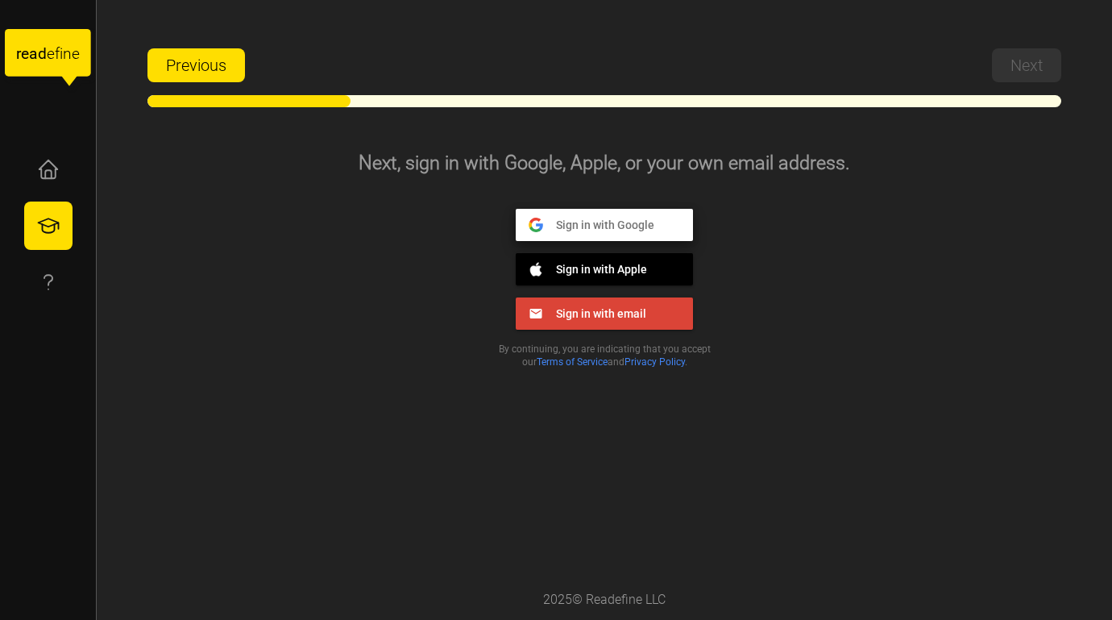
click at [610, 218] on span "Sign in with Google" at bounding box center [598, 224] width 111 height 15
click at [560, 226] on span "Sign in with Google" at bounding box center [598, 224] width 111 height 15
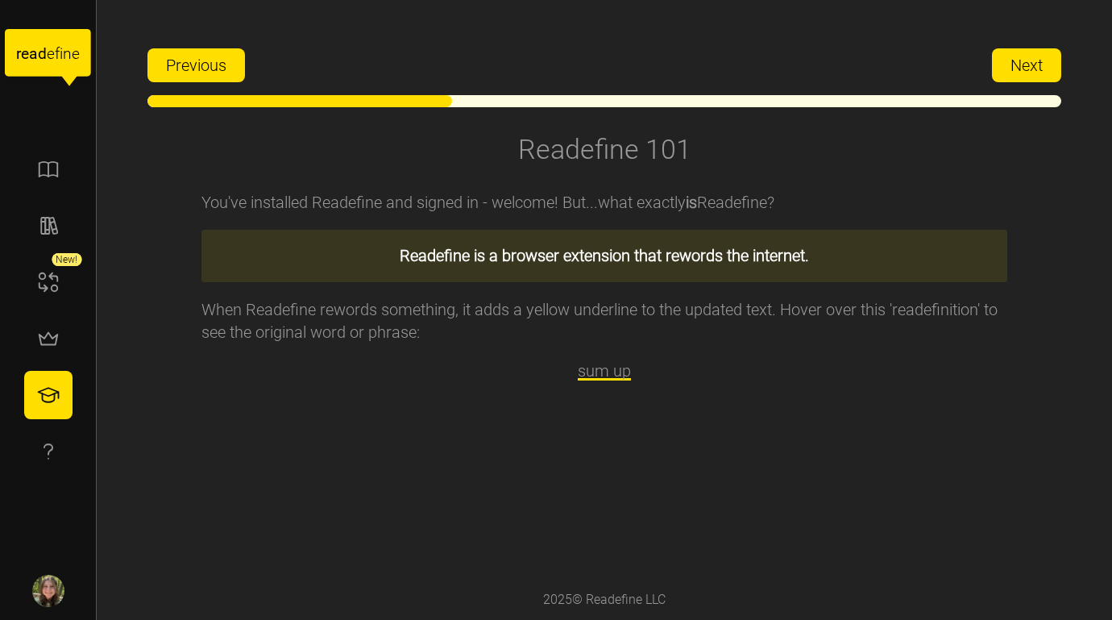
click at [1039, 67] on span "Next" at bounding box center [1026, 65] width 32 height 32
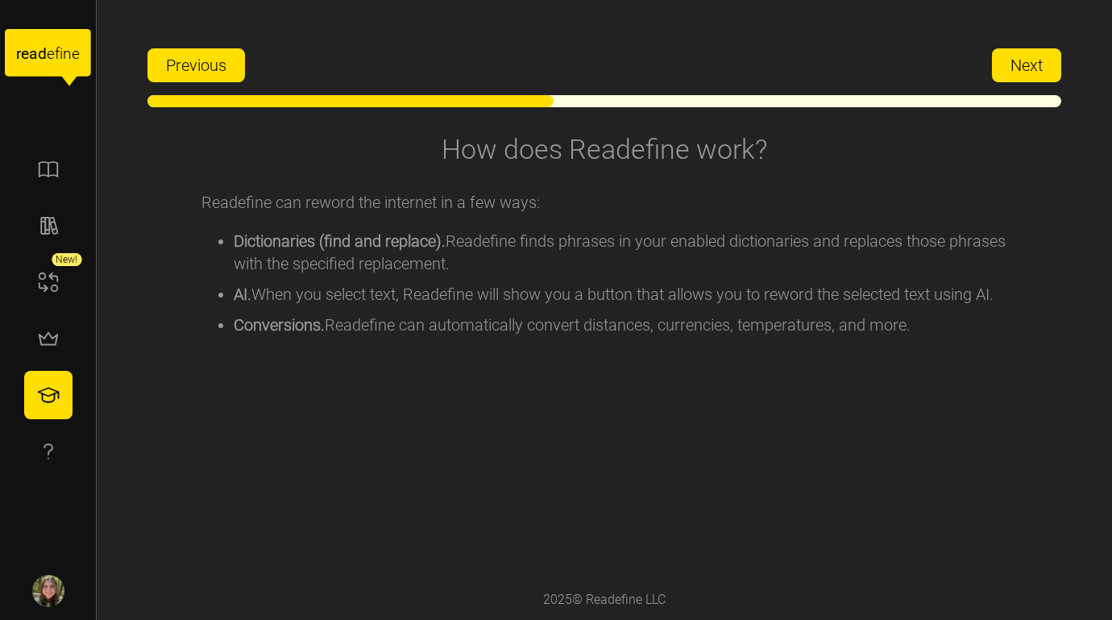
click at [1039, 67] on span "Next" at bounding box center [1026, 65] width 32 height 32
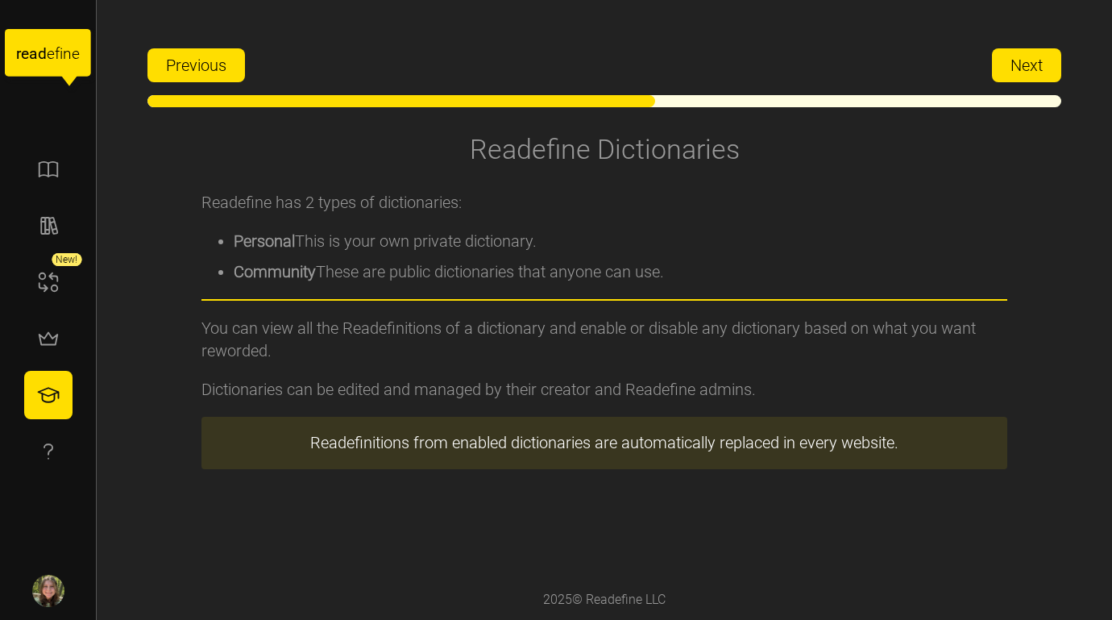
click at [1038, 67] on span "Next" at bounding box center [1026, 65] width 32 height 32
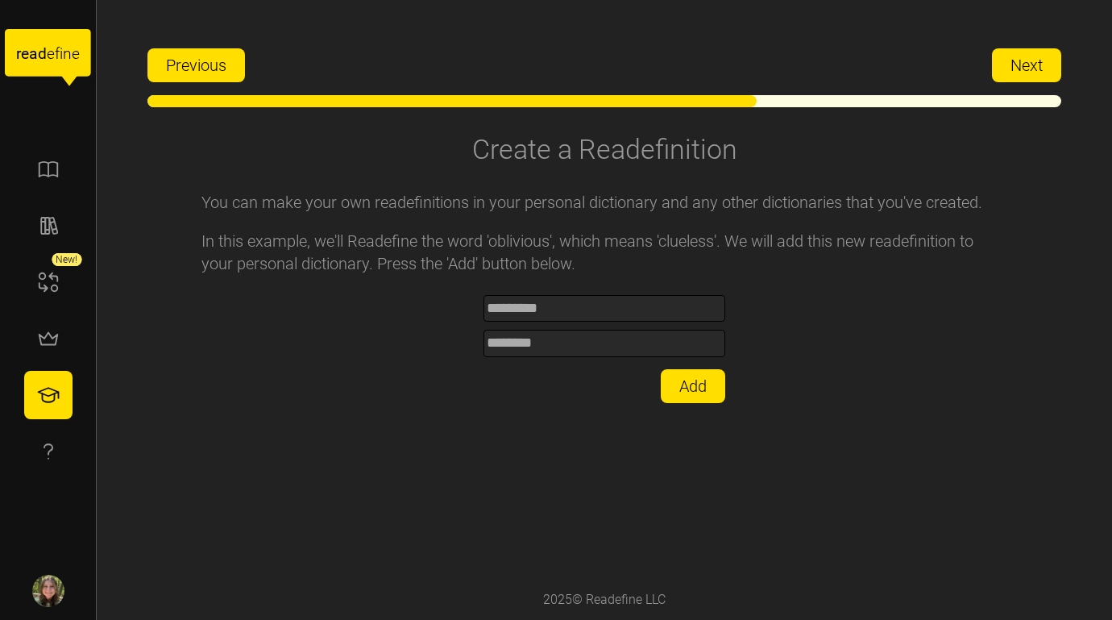
click at [1017, 81] on span "Next" at bounding box center [1026, 65] width 32 height 32
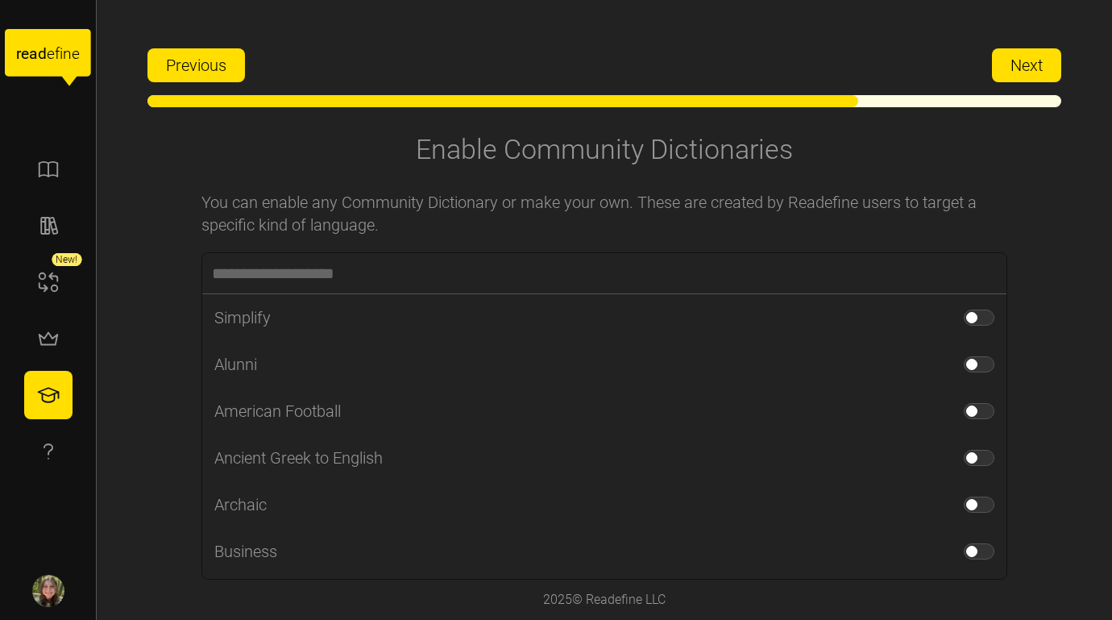
click at [1016, 80] on span "Next" at bounding box center [1026, 65] width 32 height 32
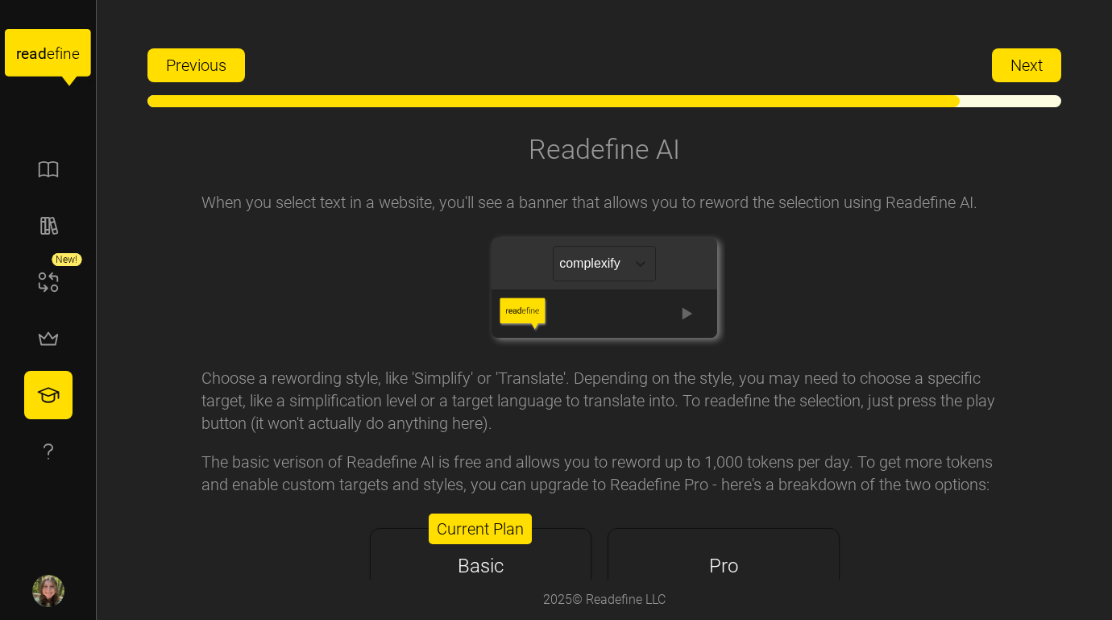
click at [1016, 80] on span "Next" at bounding box center [1026, 65] width 32 height 32
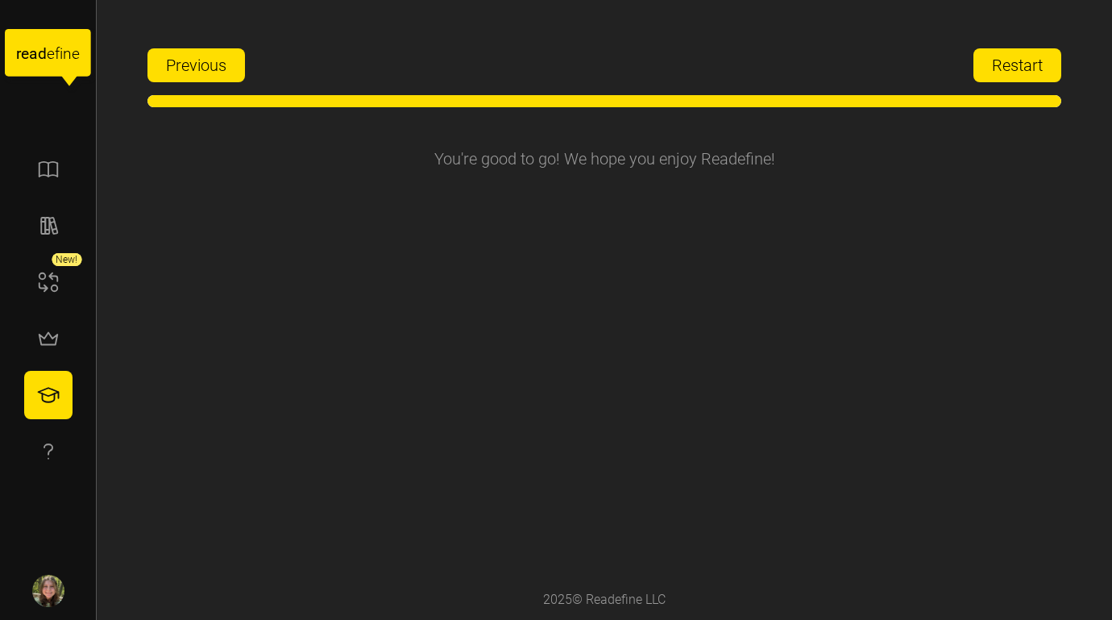
click at [1016, 80] on span "Restart" at bounding box center [1017, 65] width 51 height 32
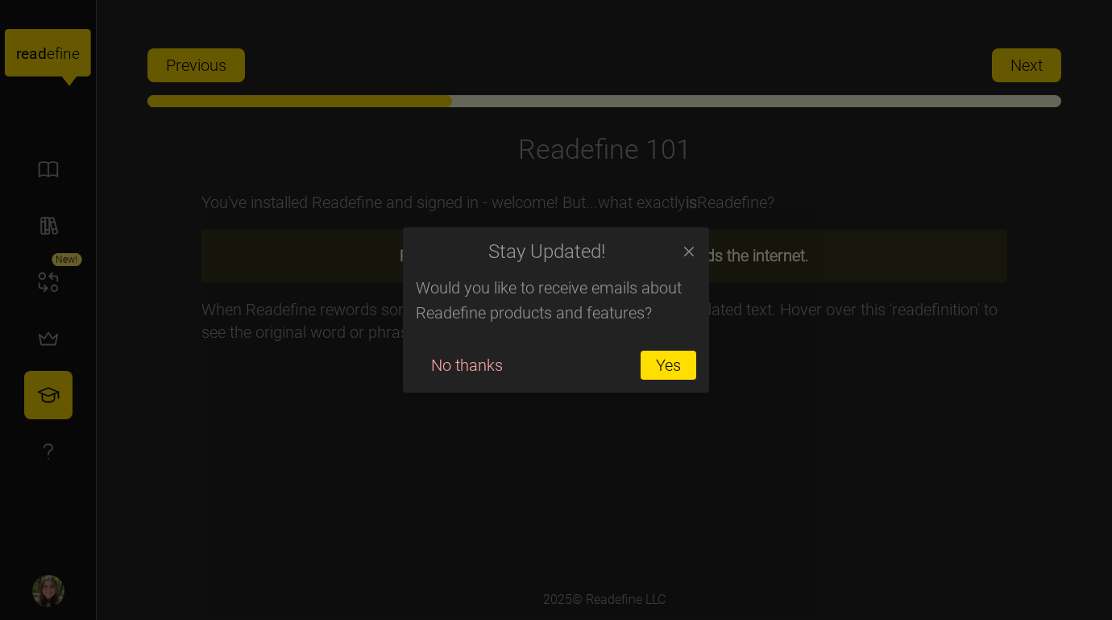
click at [686, 226] on div at bounding box center [556, 310] width 1112 height 620
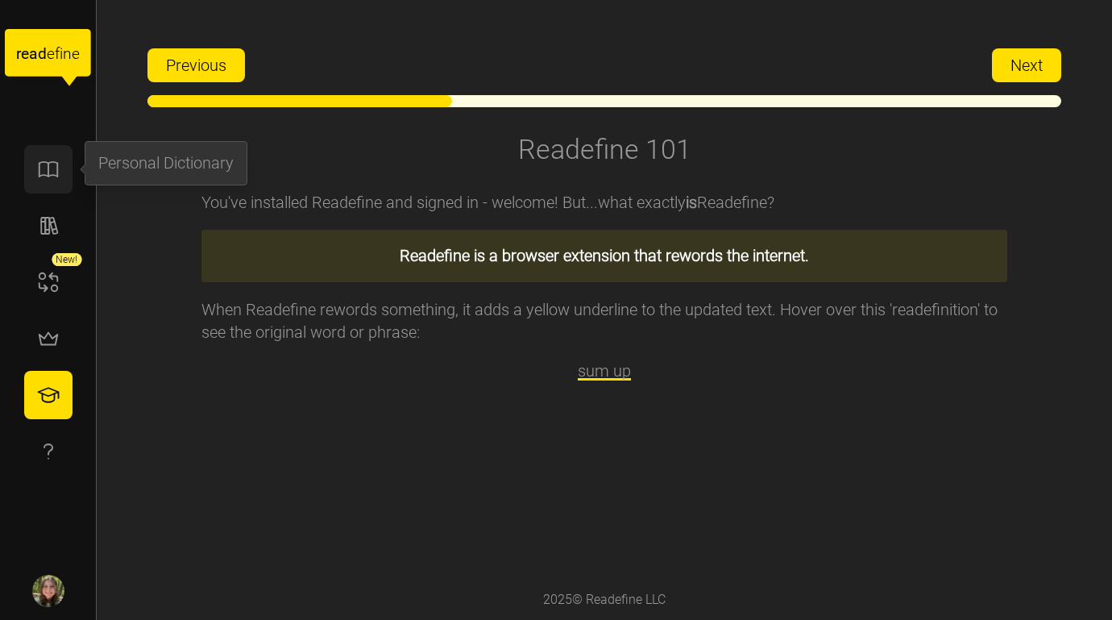
click at [54, 166] on icon "button" at bounding box center [48, 169] width 24 height 24
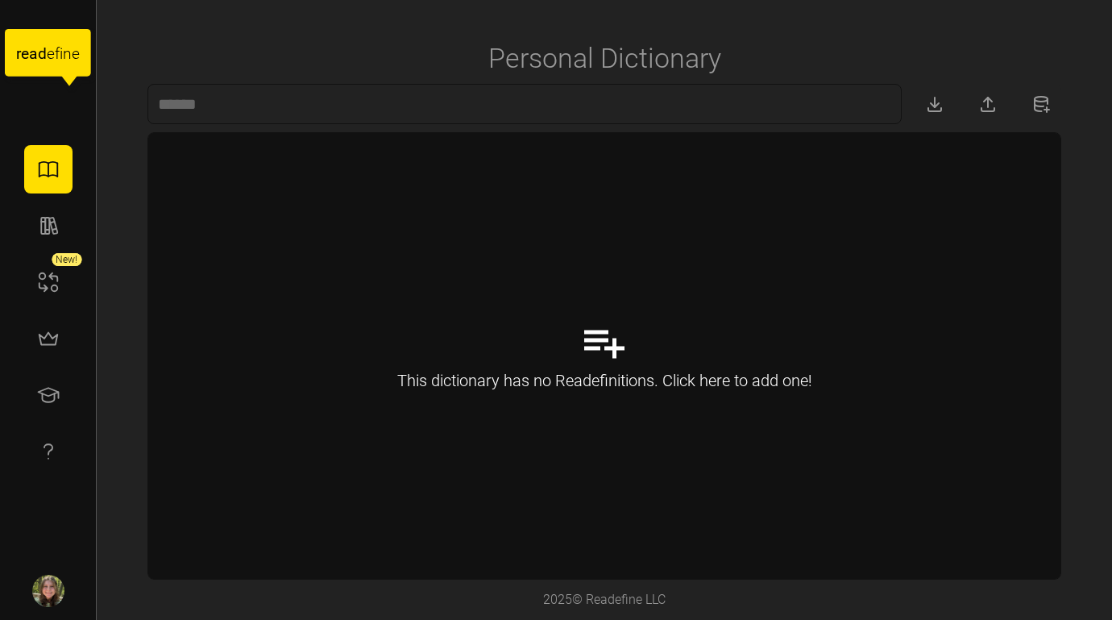
click at [362, 249] on div "This dictionary has no Readefinitions. Click here to add one!" at bounding box center [604, 356] width 912 height 446
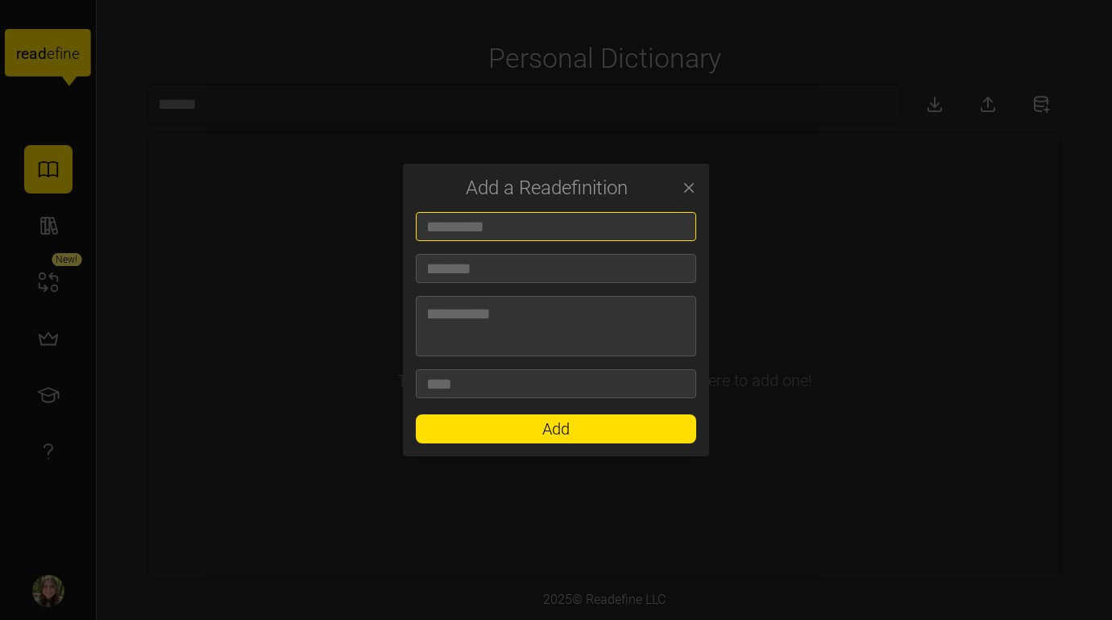
click at [545, 227] on input at bounding box center [556, 226] width 280 height 29
type input "***"
click at [512, 264] on input at bounding box center [556, 268] width 280 height 29
type input "****"
click at [512, 354] on textarea at bounding box center [556, 326] width 280 height 60
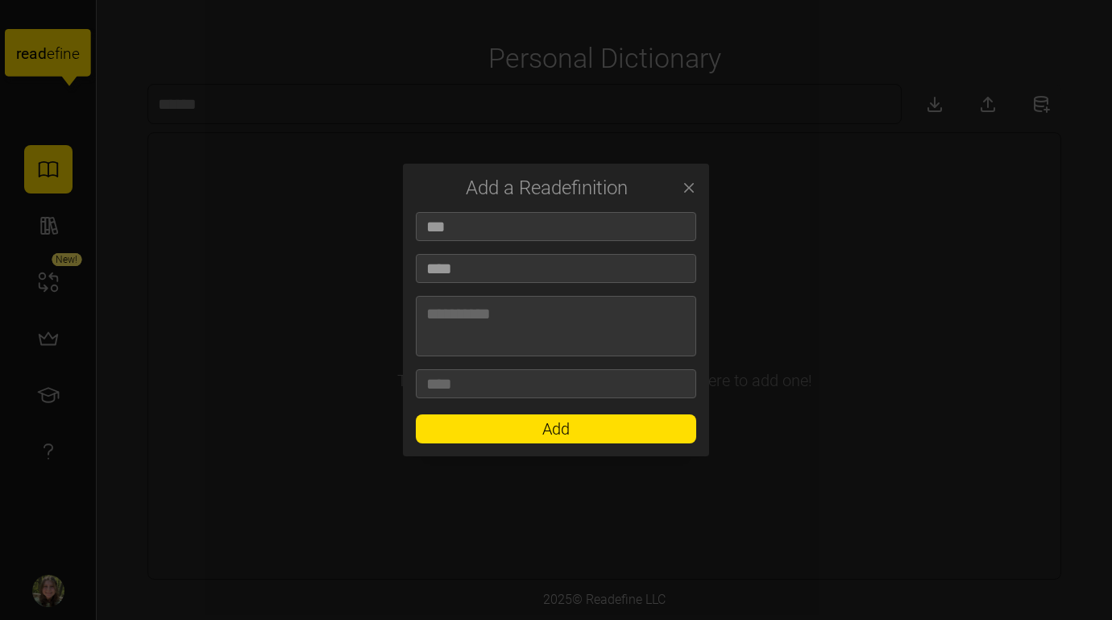
click at [524, 438] on span "Add" at bounding box center [556, 428] width 250 height 27
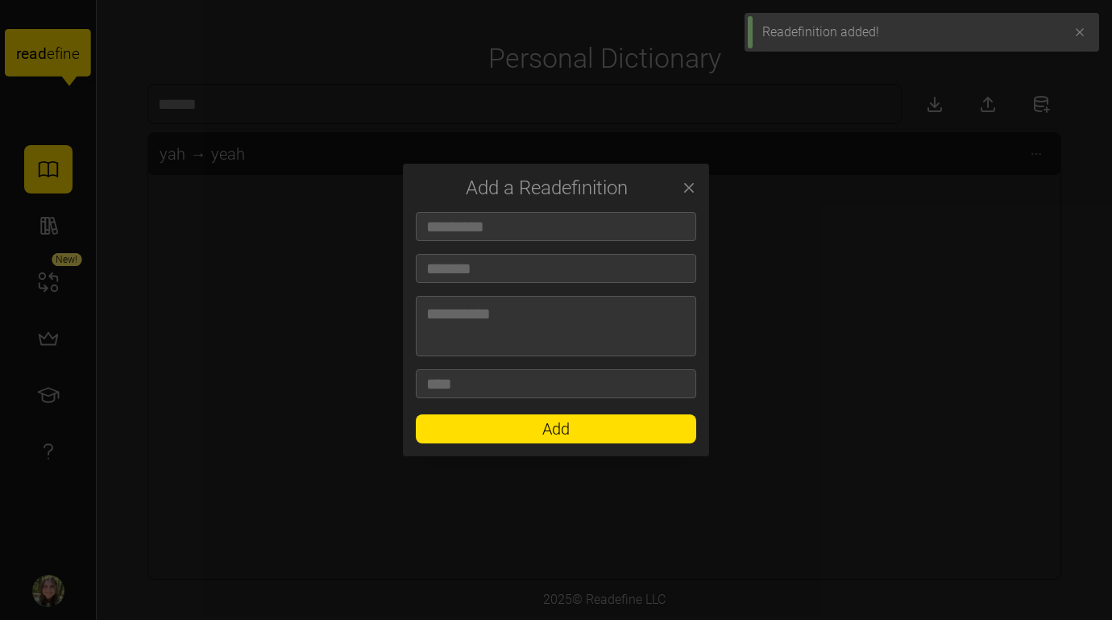
click at [683, 179] on button "button" at bounding box center [689, 187] width 23 height 23
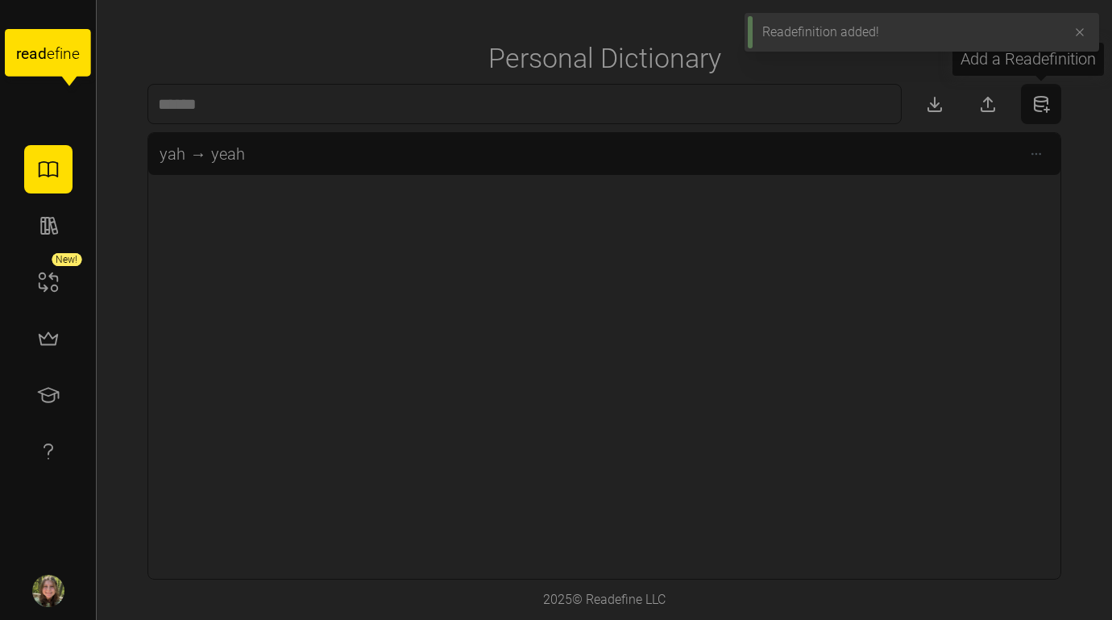
click at [1029, 116] on button "button" at bounding box center [1041, 104] width 40 height 40
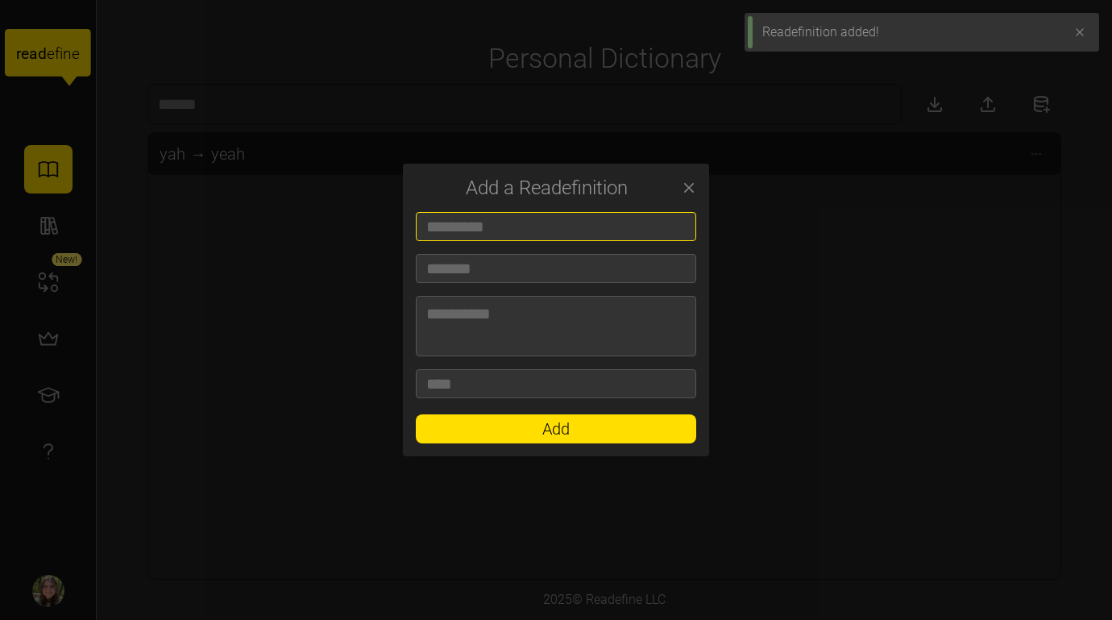
click at [666, 228] on input at bounding box center [556, 226] width 280 height 29
type input "***"
click at [542, 280] on input at bounding box center [556, 268] width 280 height 29
type input "****"
click at [521, 426] on span "Add" at bounding box center [556, 428] width 250 height 27
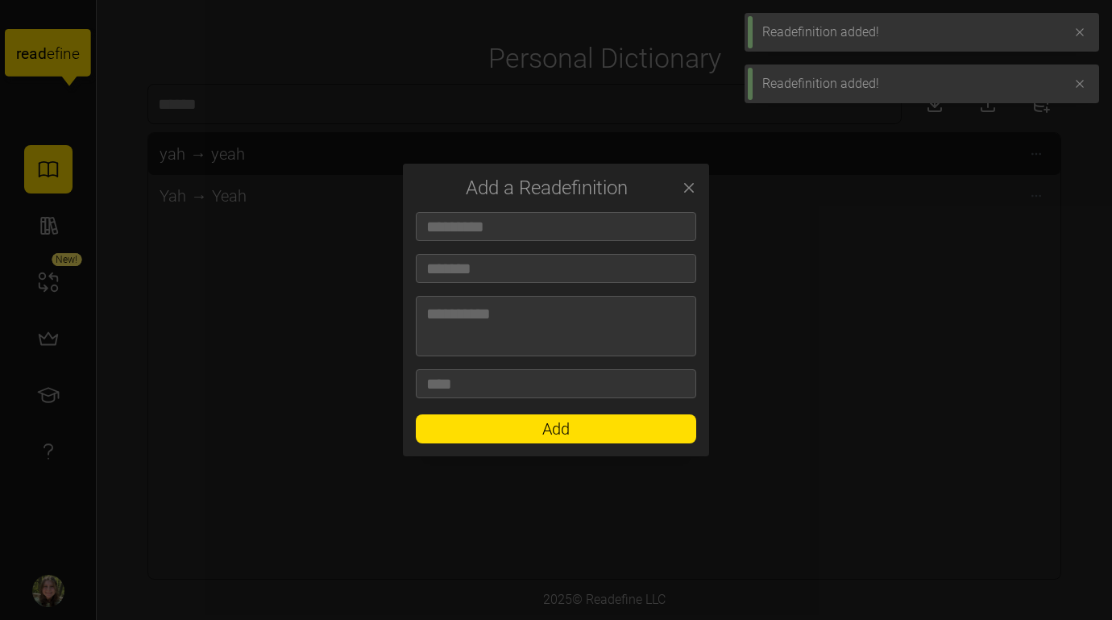
click at [303, 322] on div at bounding box center [556, 310] width 1112 height 620
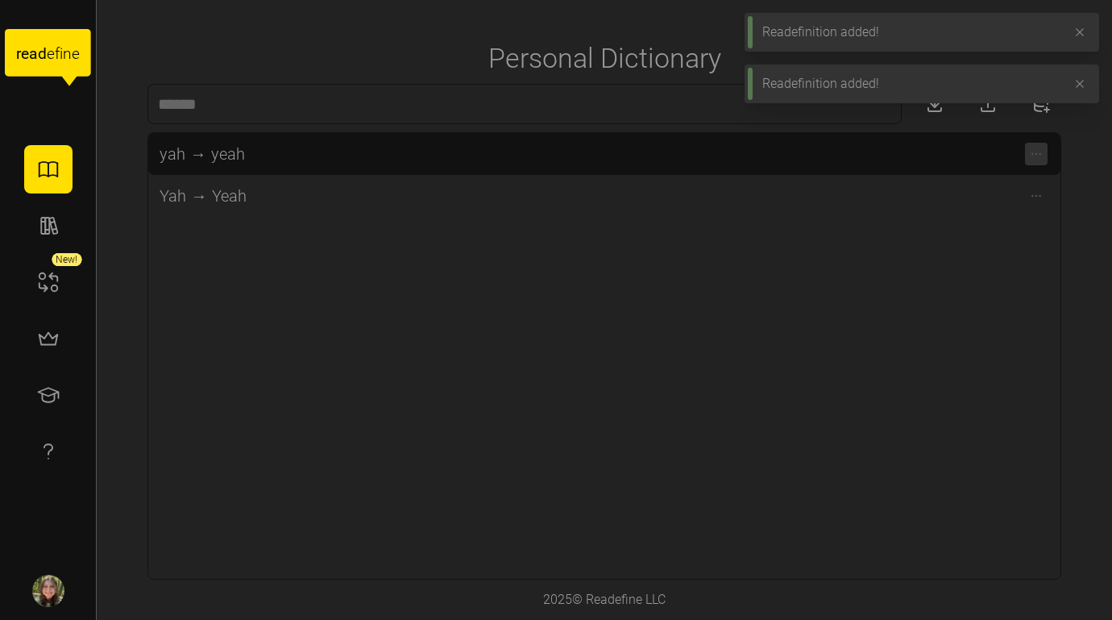
click at [1034, 153] on icon "button" at bounding box center [1036, 153] width 13 height 13
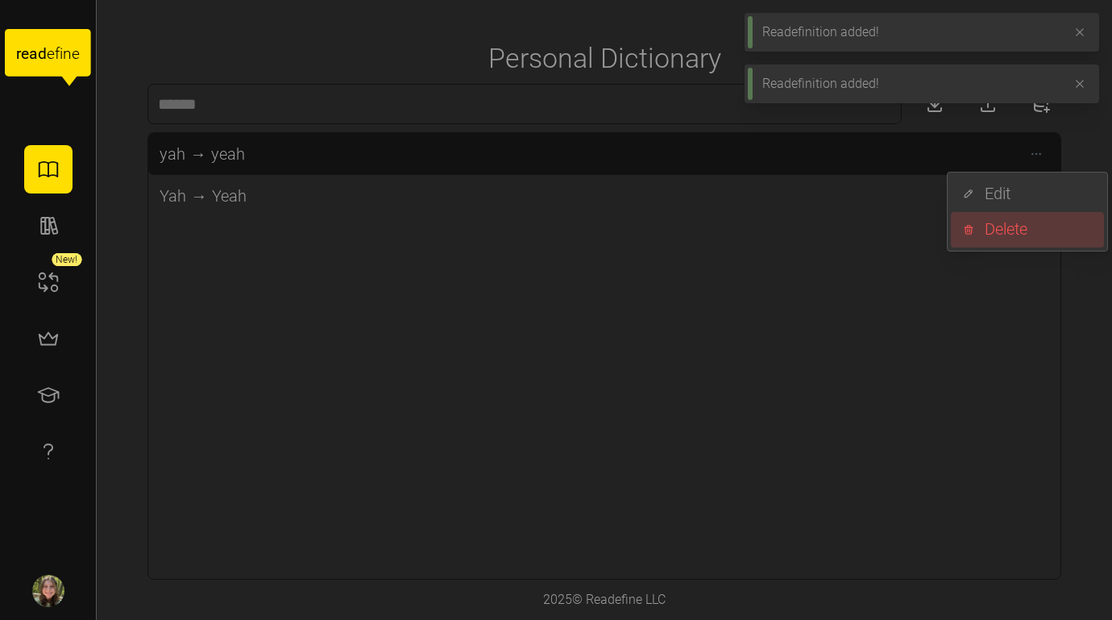
click at [1009, 238] on div "Delete" at bounding box center [1040, 229] width 110 height 25
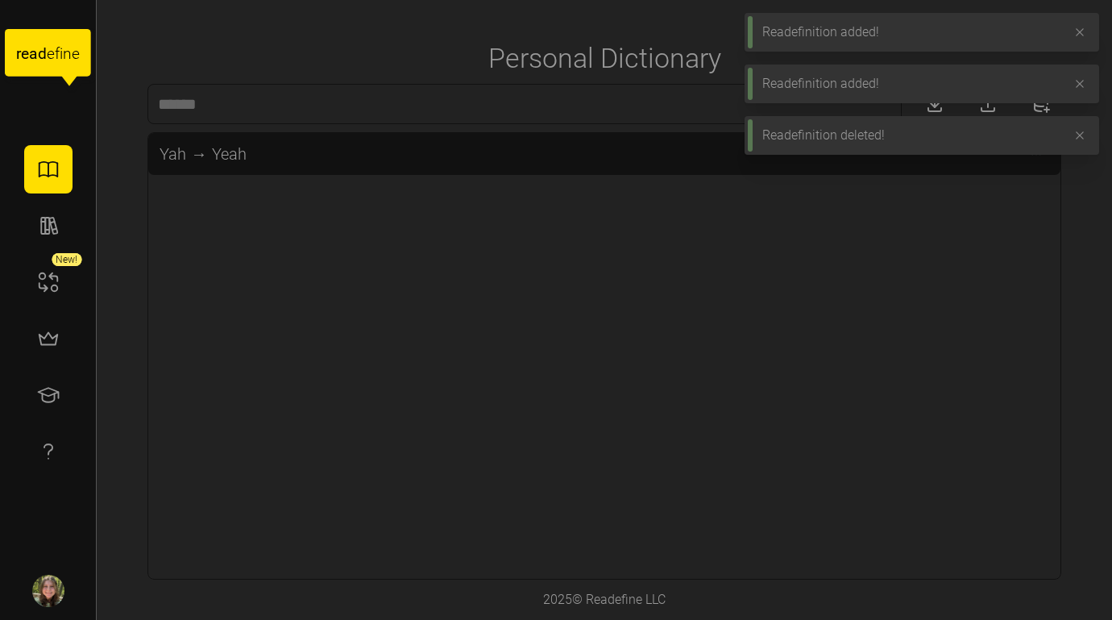
click at [1092, 132] on div "Readefinition deleted!" at bounding box center [921, 135] width 354 height 39
click at [1081, 132] on icon "button" at bounding box center [1079, 135] width 13 height 13
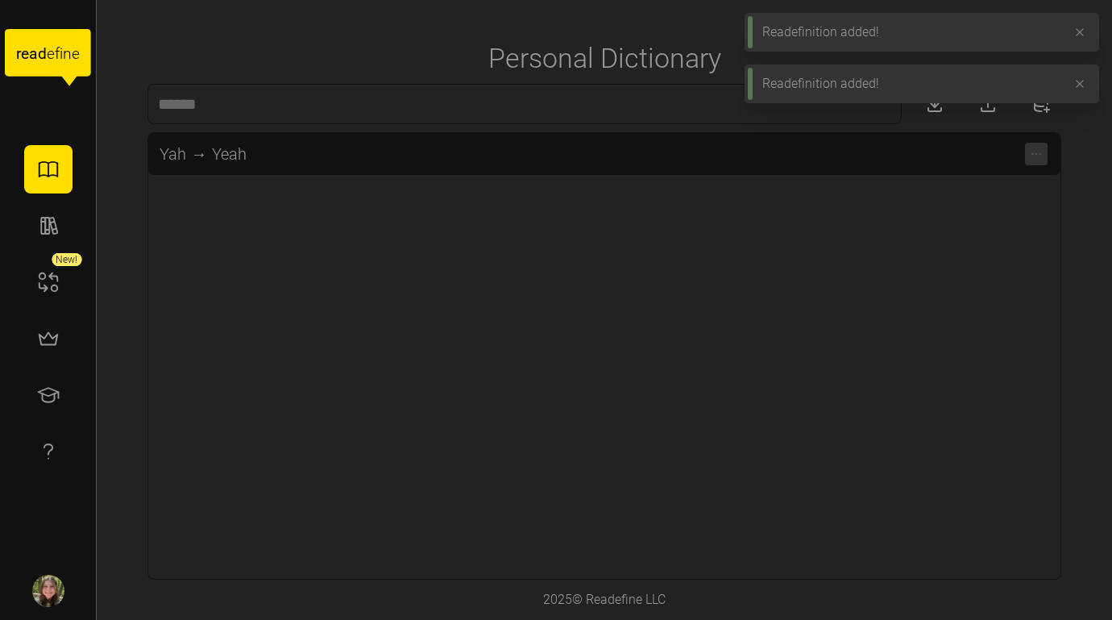
click at [1043, 147] on span "button" at bounding box center [1036, 154] width 23 height 23
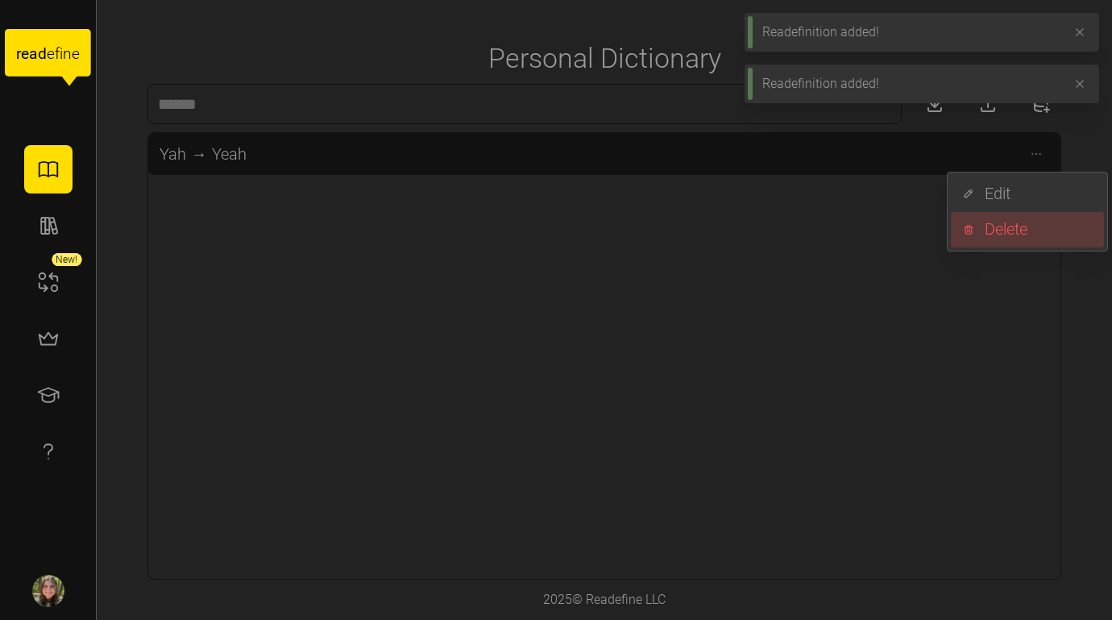
click at [1001, 233] on div "Delete" at bounding box center [1040, 229] width 110 height 25
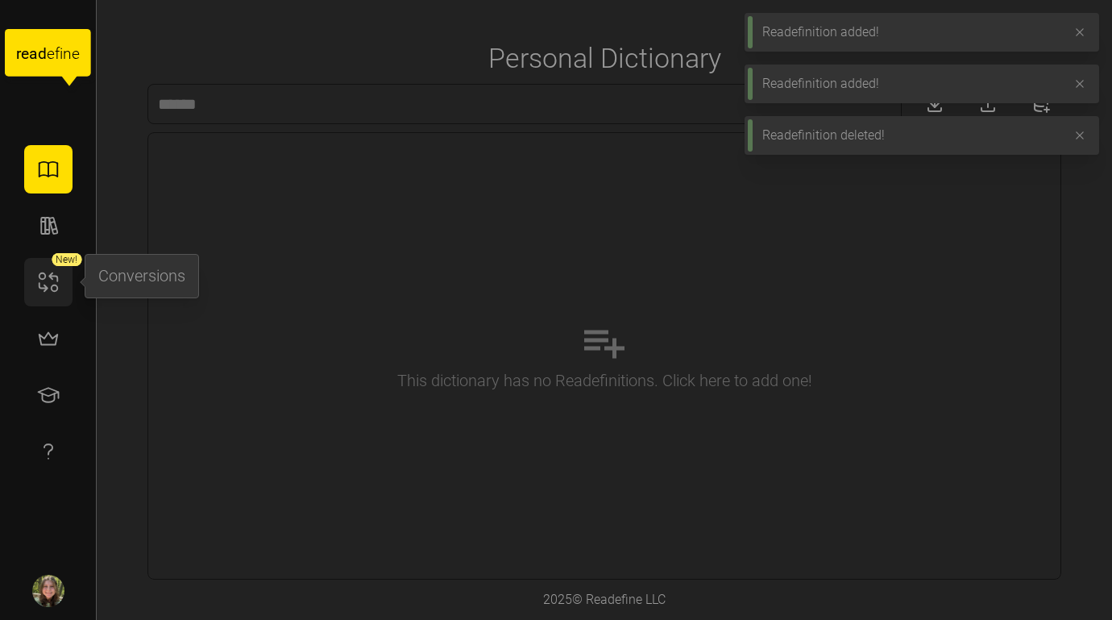
click at [47, 290] on icon "button" at bounding box center [48, 282] width 24 height 24
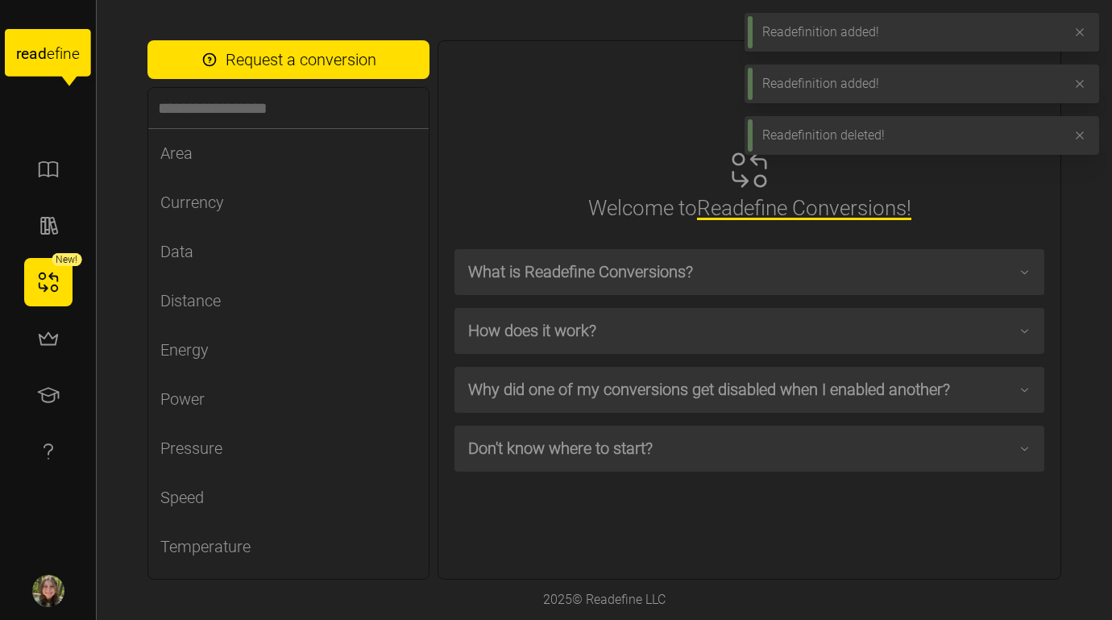
click at [580, 288] on span "What is Readefine Conversions?" at bounding box center [743, 272] width 550 height 44
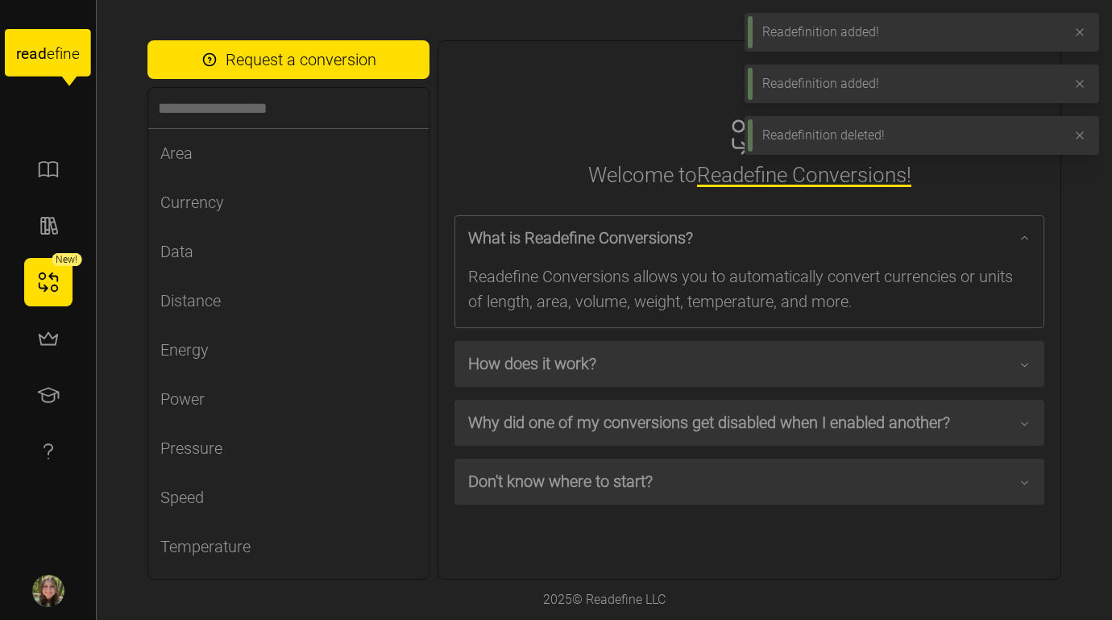
click at [584, 360] on span "How does it work?" at bounding box center [743, 364] width 550 height 44
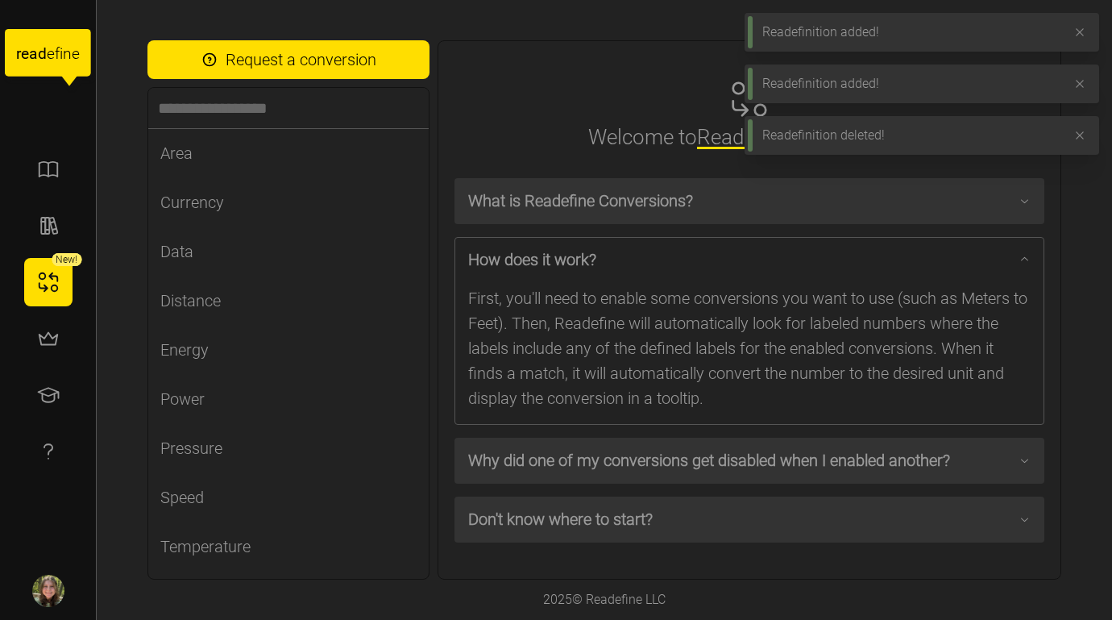
click at [570, 454] on span "Why did one of my conversions get disabled when I enabled another?" at bounding box center [743, 460] width 550 height 44
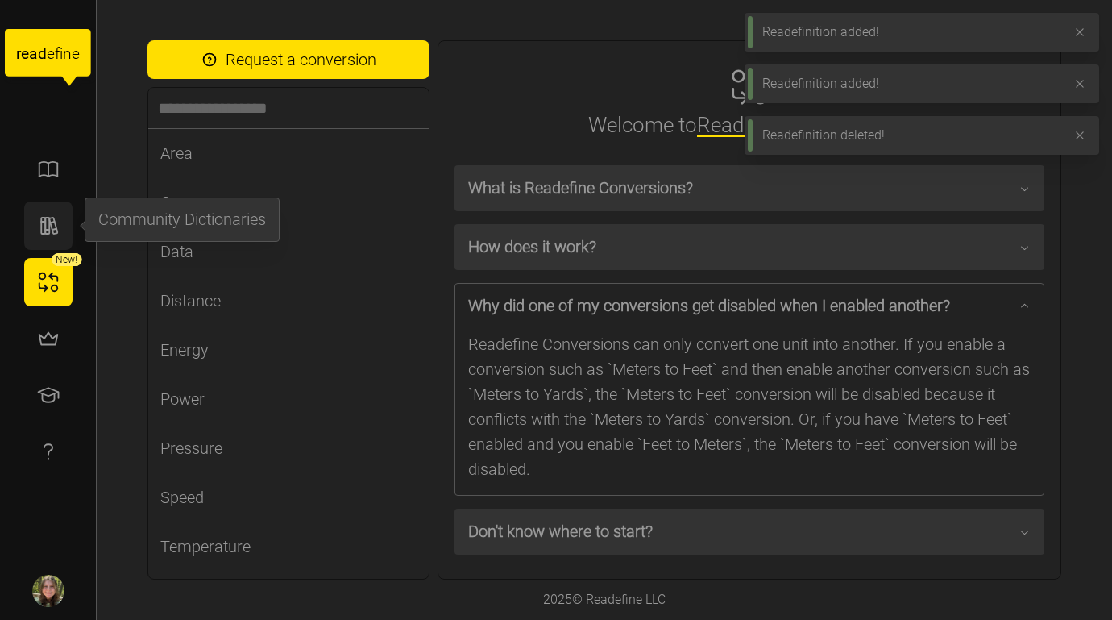
click at [56, 225] on icon "button" at bounding box center [48, 226] width 24 height 24
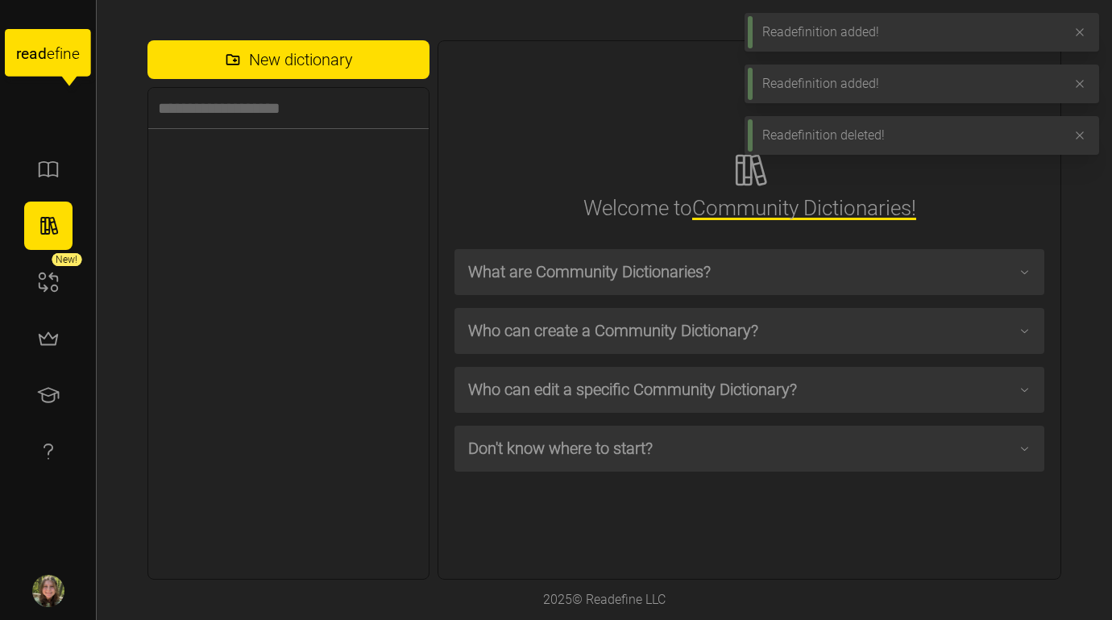
scroll to position [1074, 0]
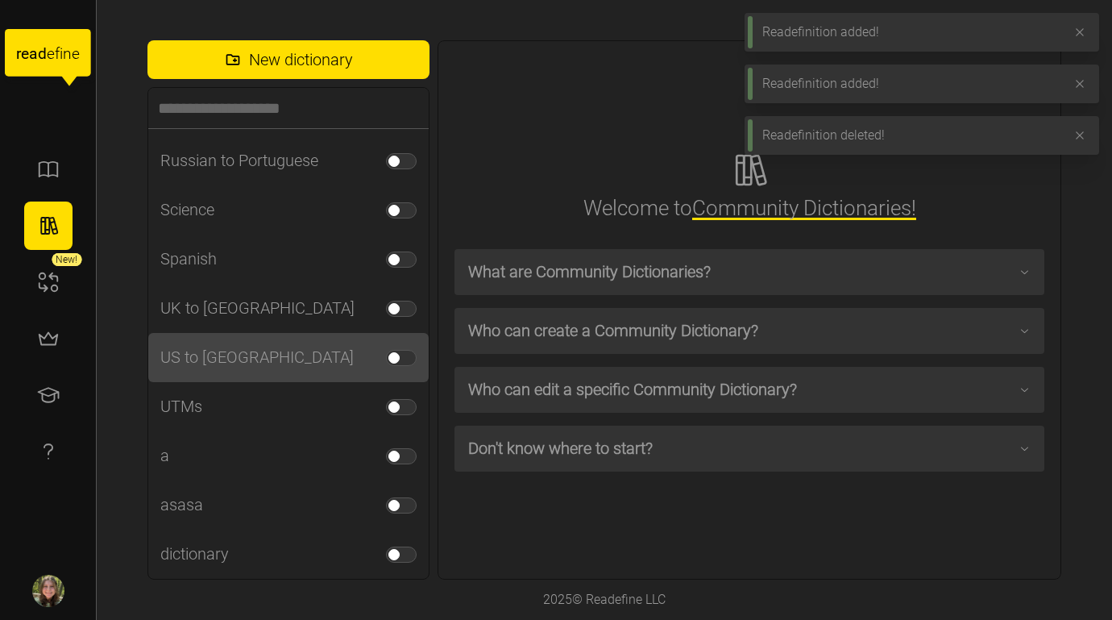
click at [312, 356] on div "US to [GEOGRAPHIC_DATA]" at bounding box center [288, 357] width 280 height 49
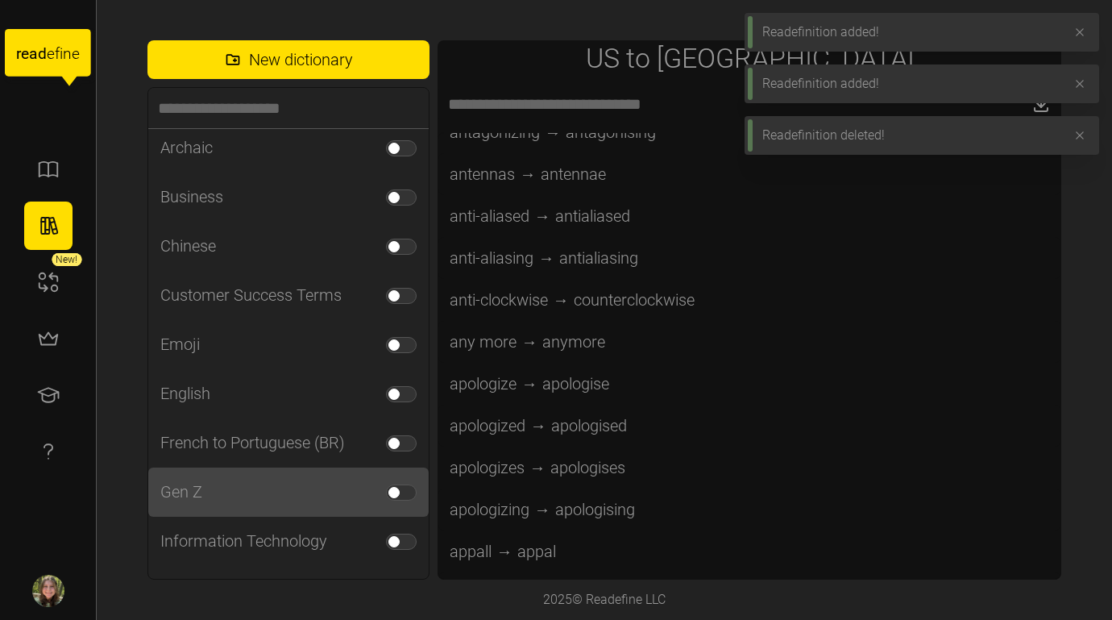
scroll to position [173, 0]
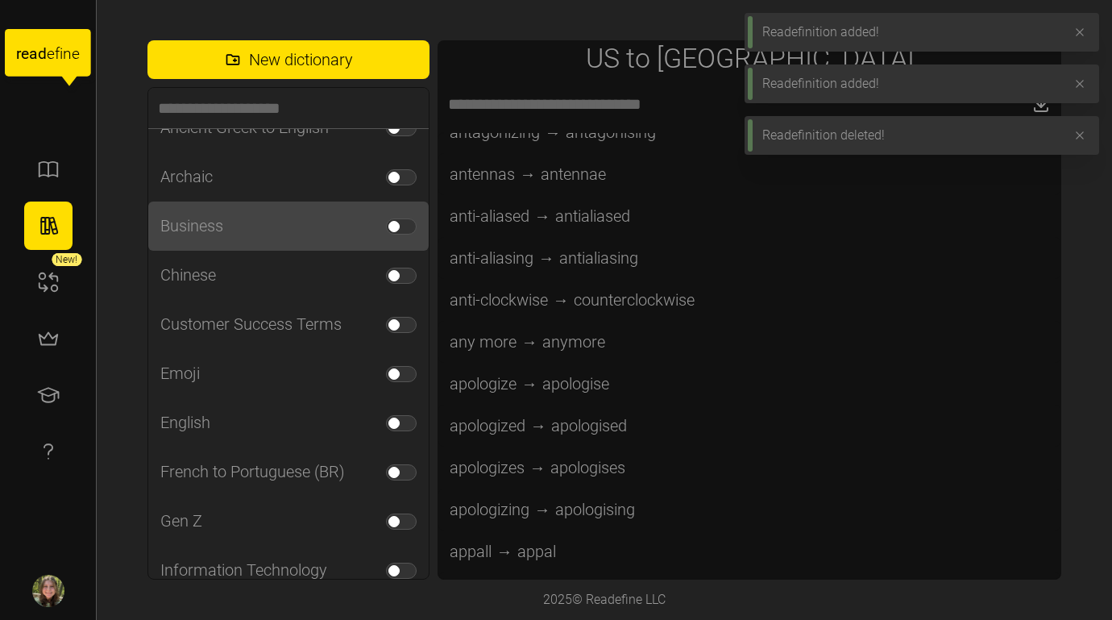
click at [248, 230] on div "Business" at bounding box center [288, 225] width 280 height 49
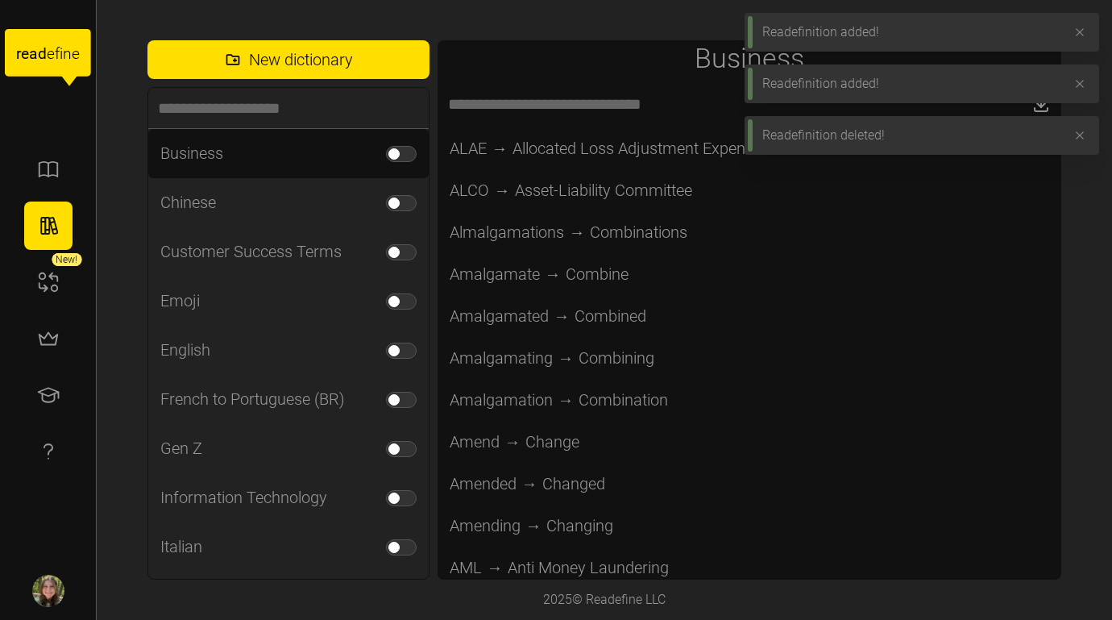
scroll to position [1719, 0]
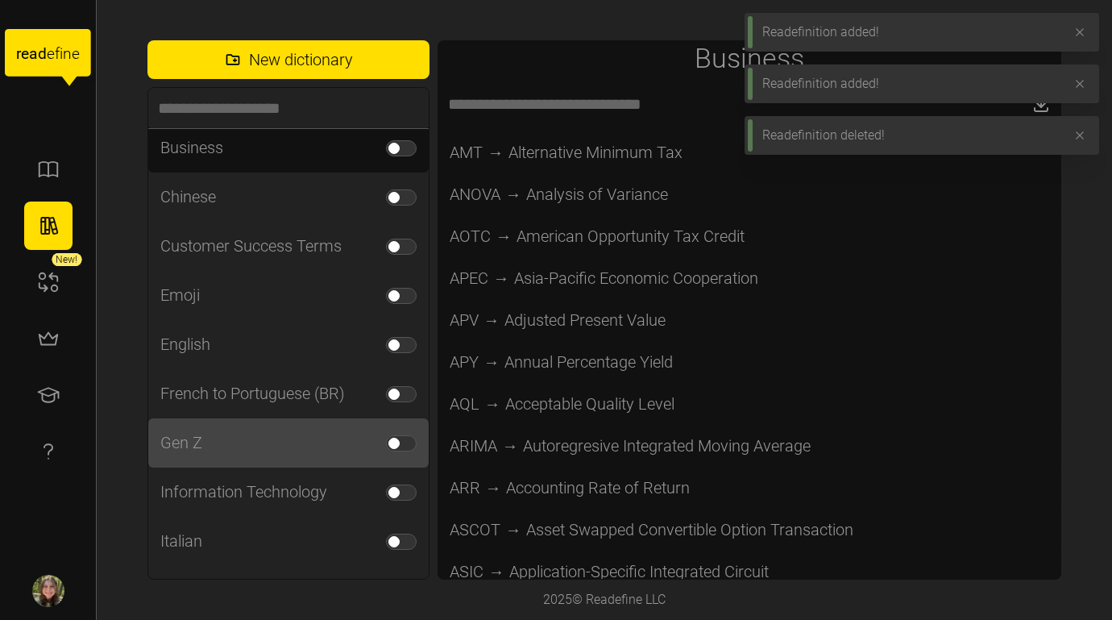
click at [251, 466] on div "Gen Z" at bounding box center [288, 442] width 280 height 49
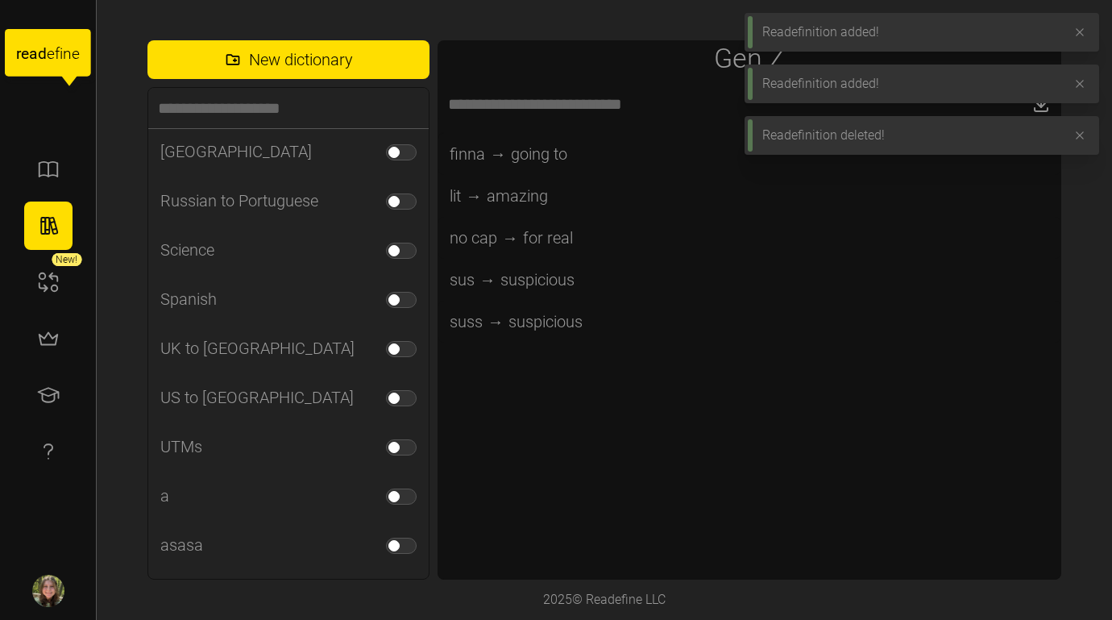
scroll to position [1074, 0]
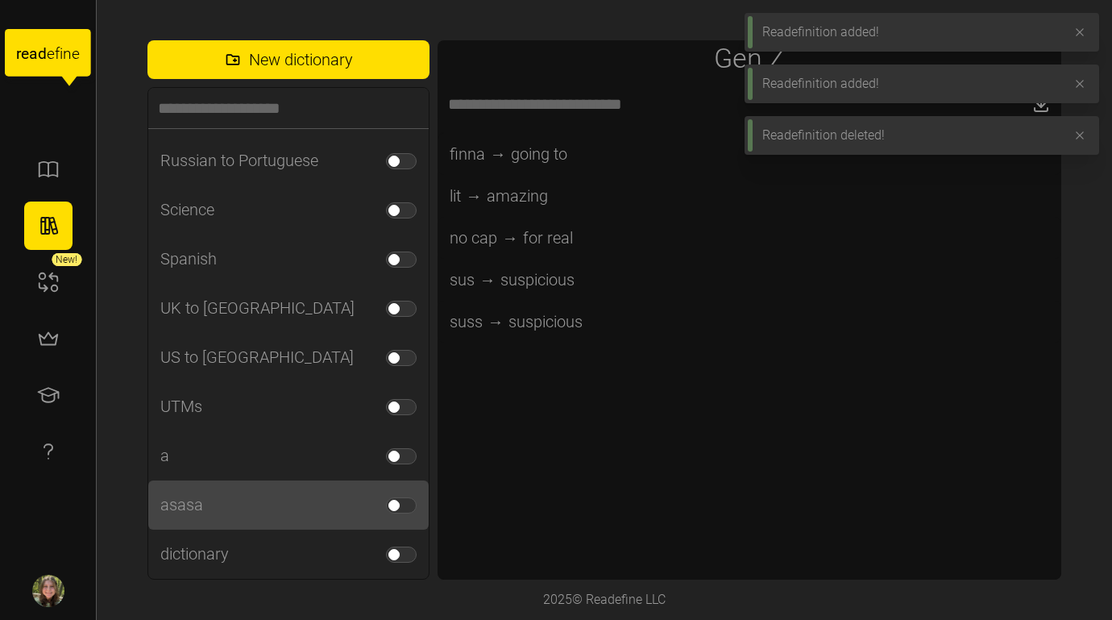
click at [260, 498] on div "asasa" at bounding box center [288, 504] width 280 height 49
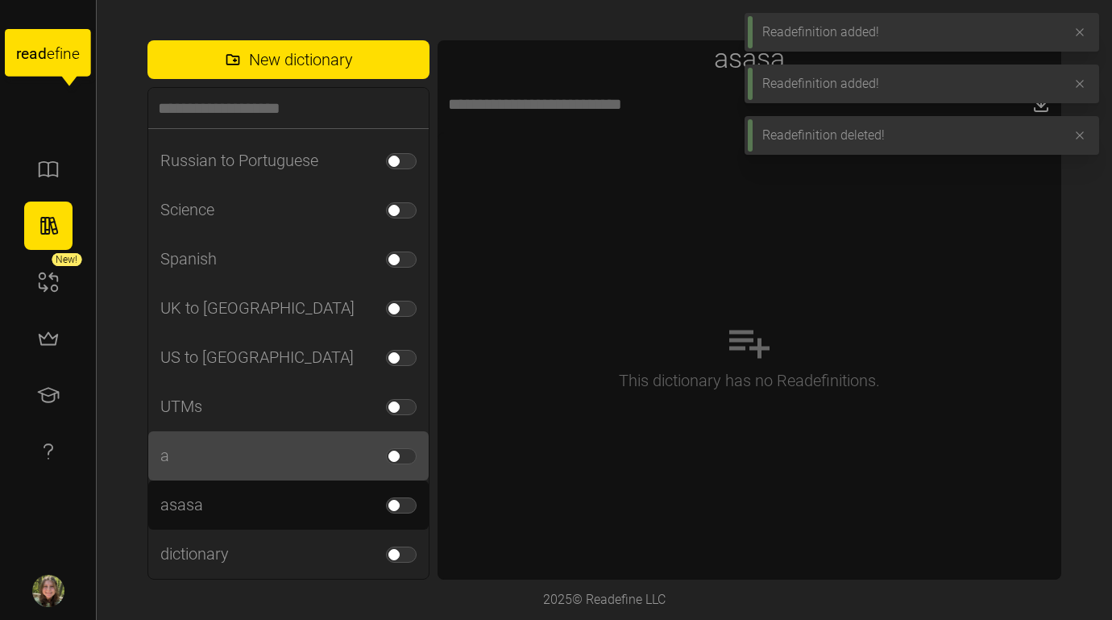
click at [267, 461] on div "a" at bounding box center [288, 455] width 280 height 49
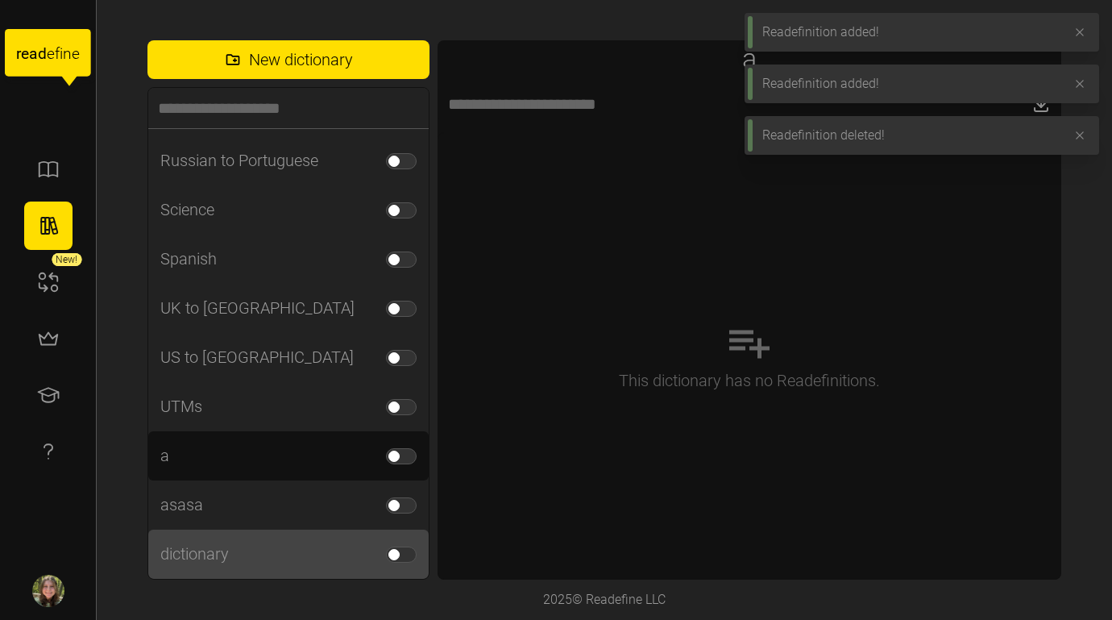
click at [273, 542] on div "dictionary" at bounding box center [288, 553] width 280 height 49
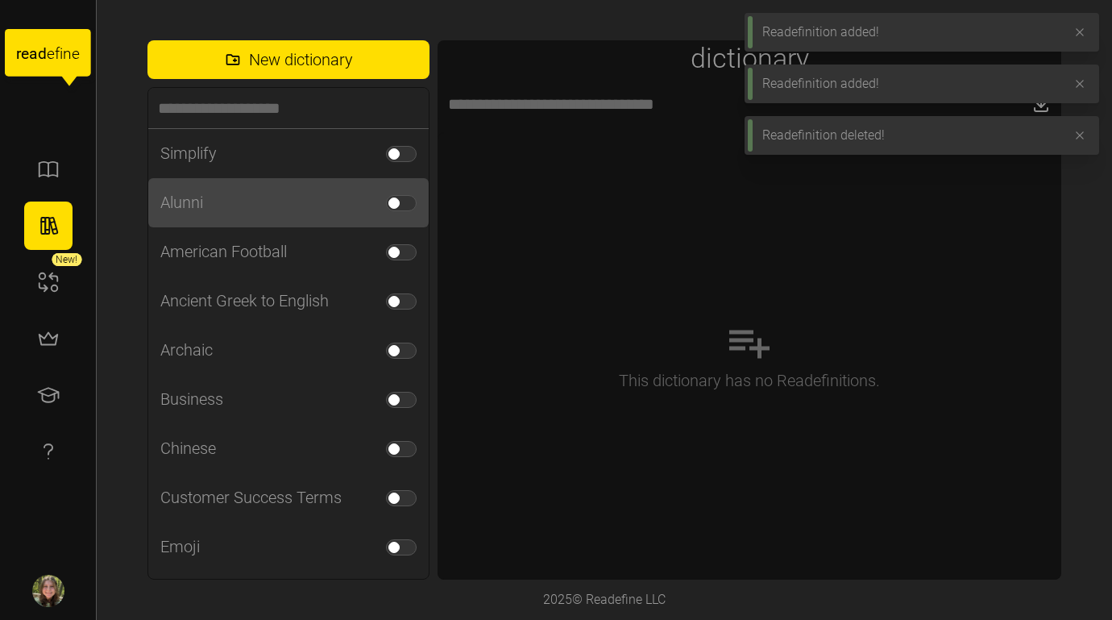
click at [251, 205] on div "Alunni" at bounding box center [288, 202] width 280 height 49
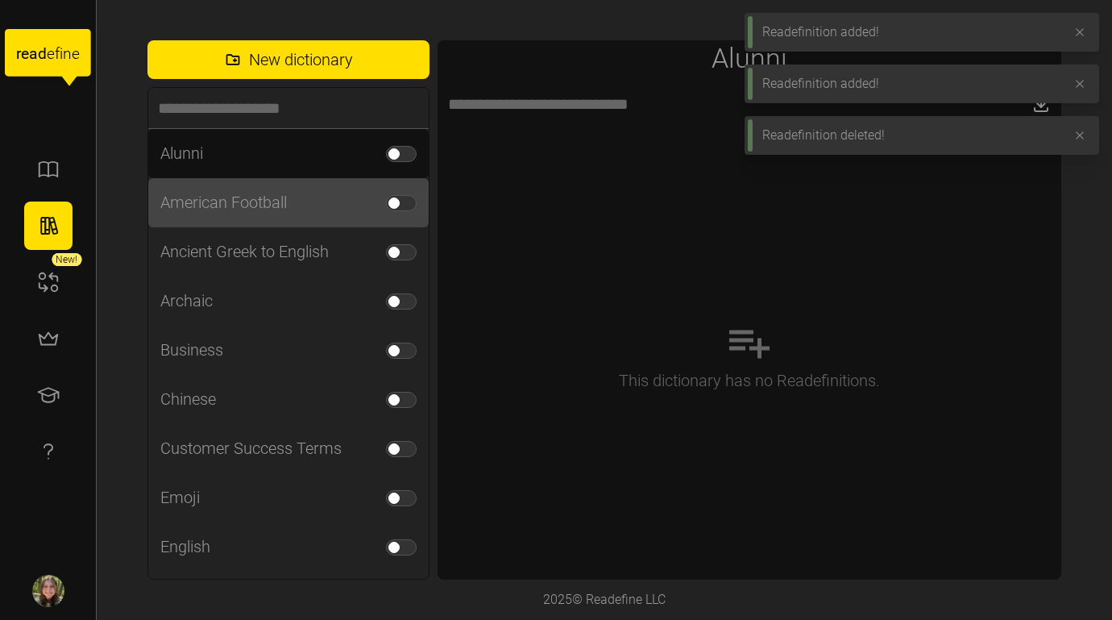
click at [251, 210] on div "American Football" at bounding box center [223, 202] width 126 height 25
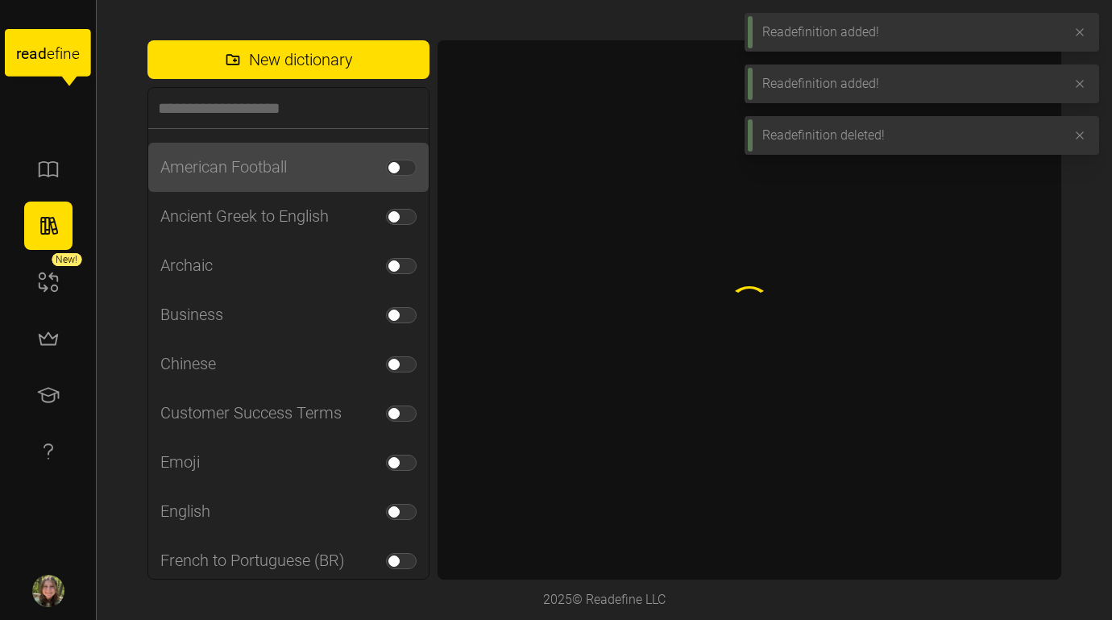
scroll to position [98, 0]
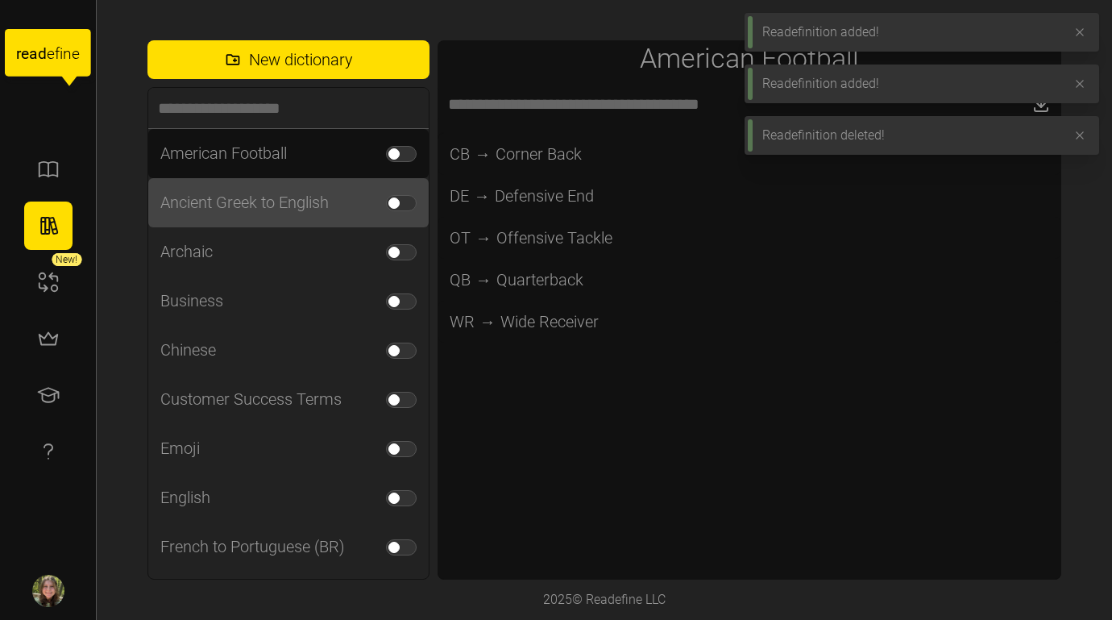
click at [254, 201] on div "Ancient Greek to English" at bounding box center [244, 202] width 168 height 25
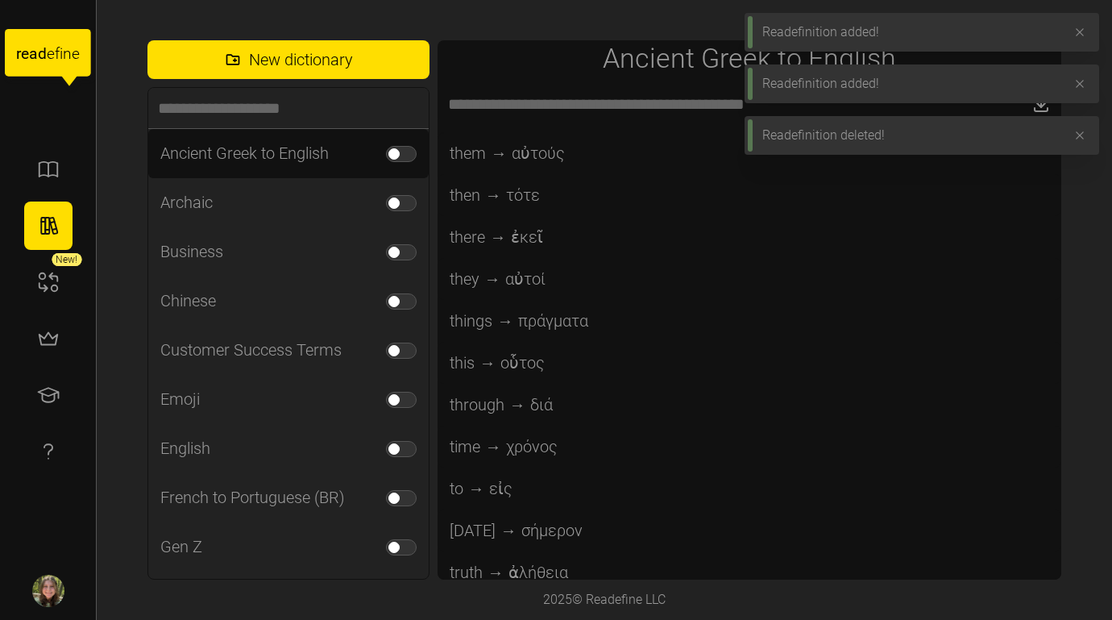
scroll to position [4289, 0]
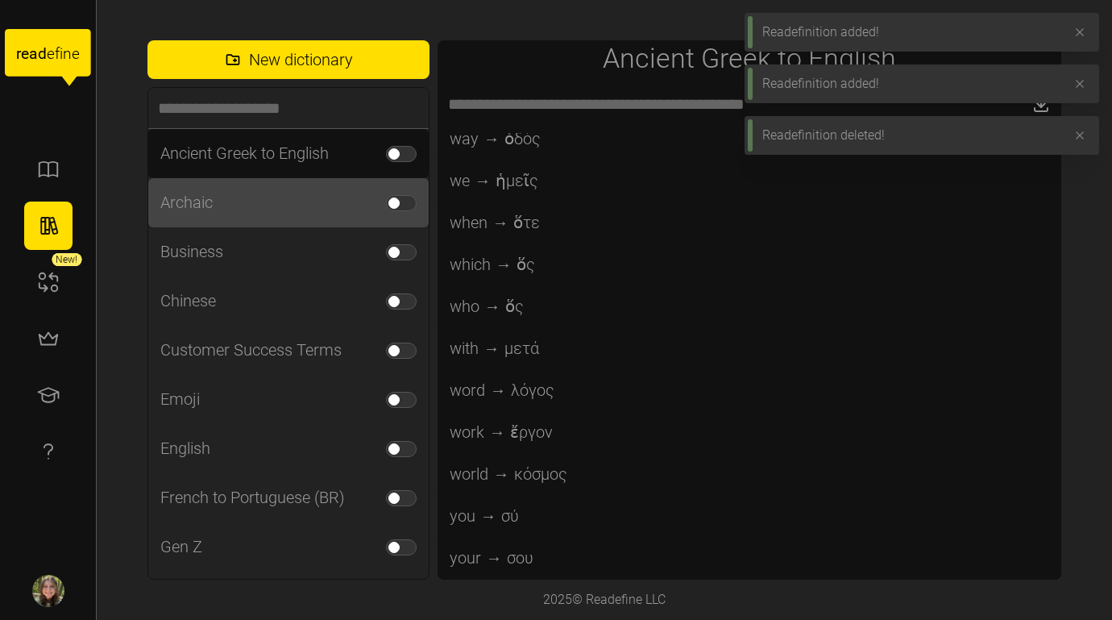
click at [243, 224] on div "Archaic" at bounding box center [288, 202] width 280 height 49
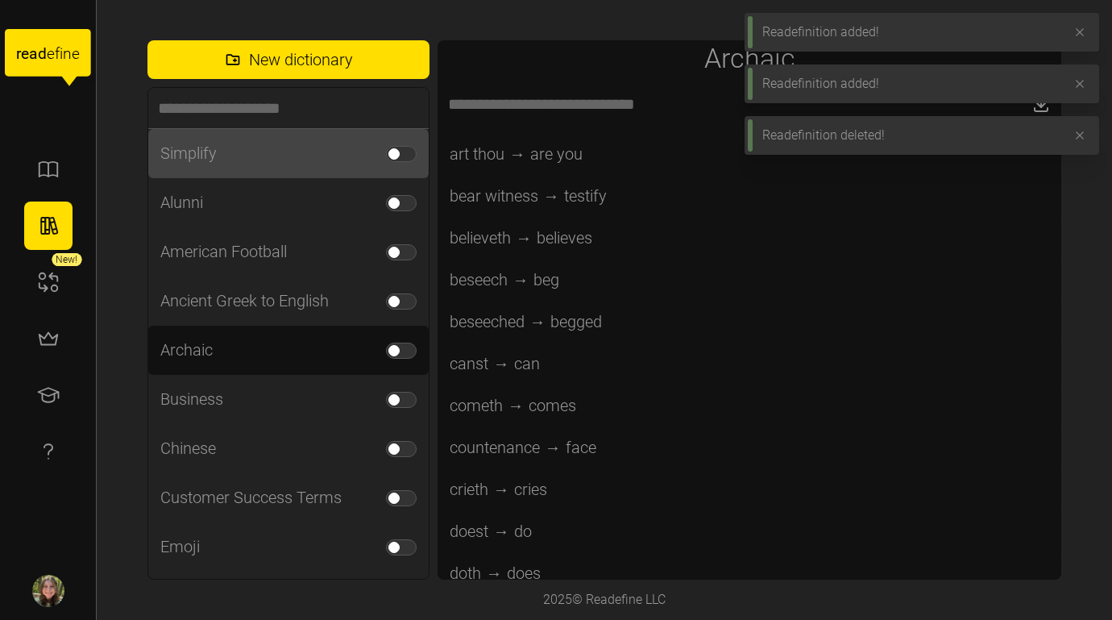
click at [197, 158] on div "Simplify" at bounding box center [188, 153] width 56 height 25
